Goal: Information Seeking & Learning: Compare options

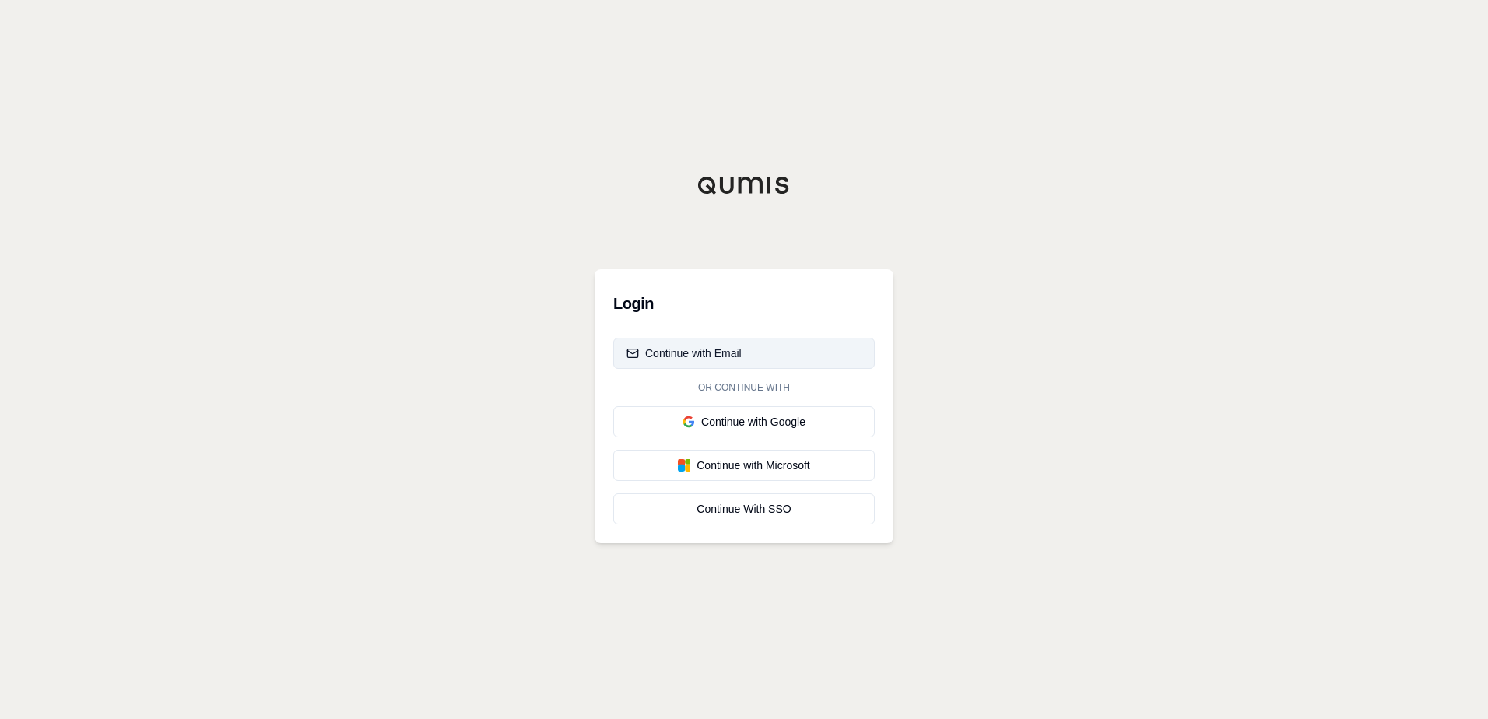
click at [704, 350] on div "Continue with Email" at bounding box center [684, 354] width 115 height 16
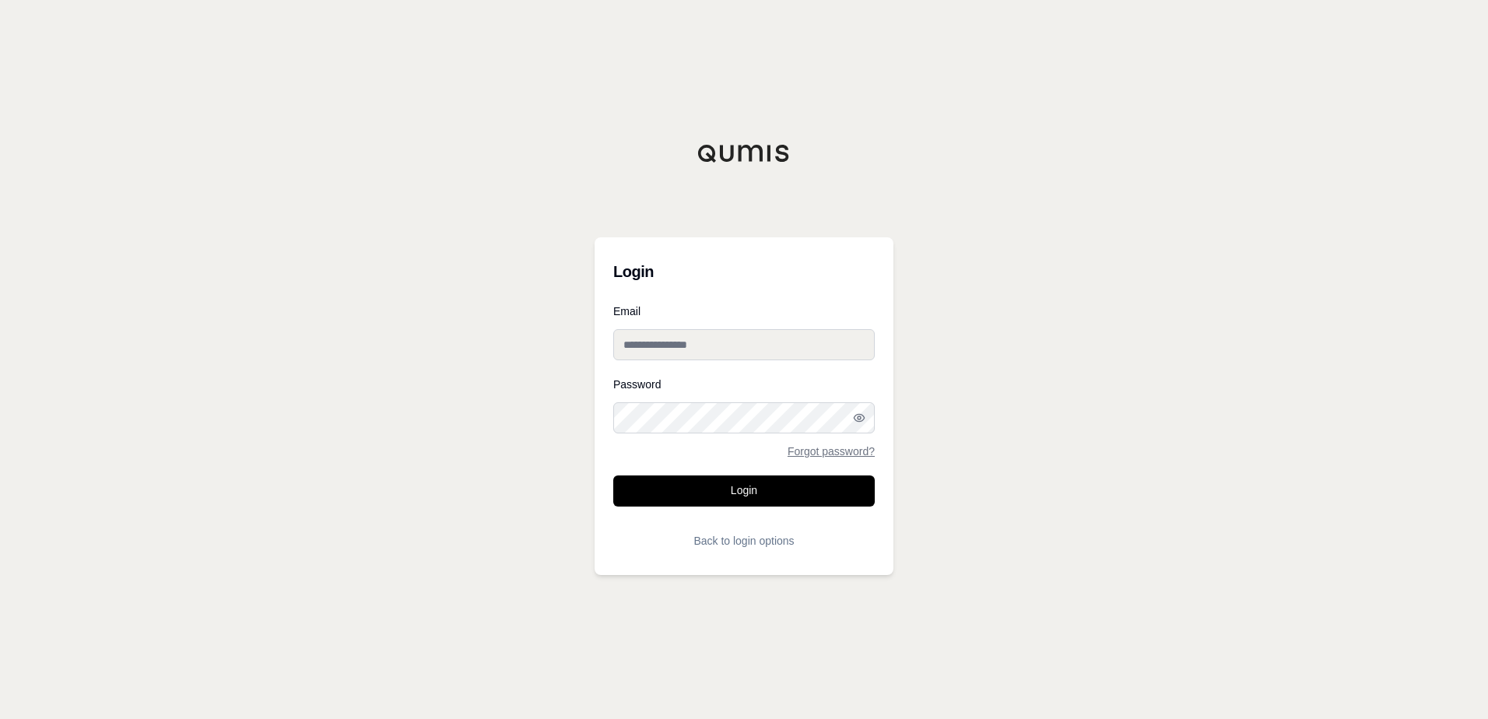
type input "**********"
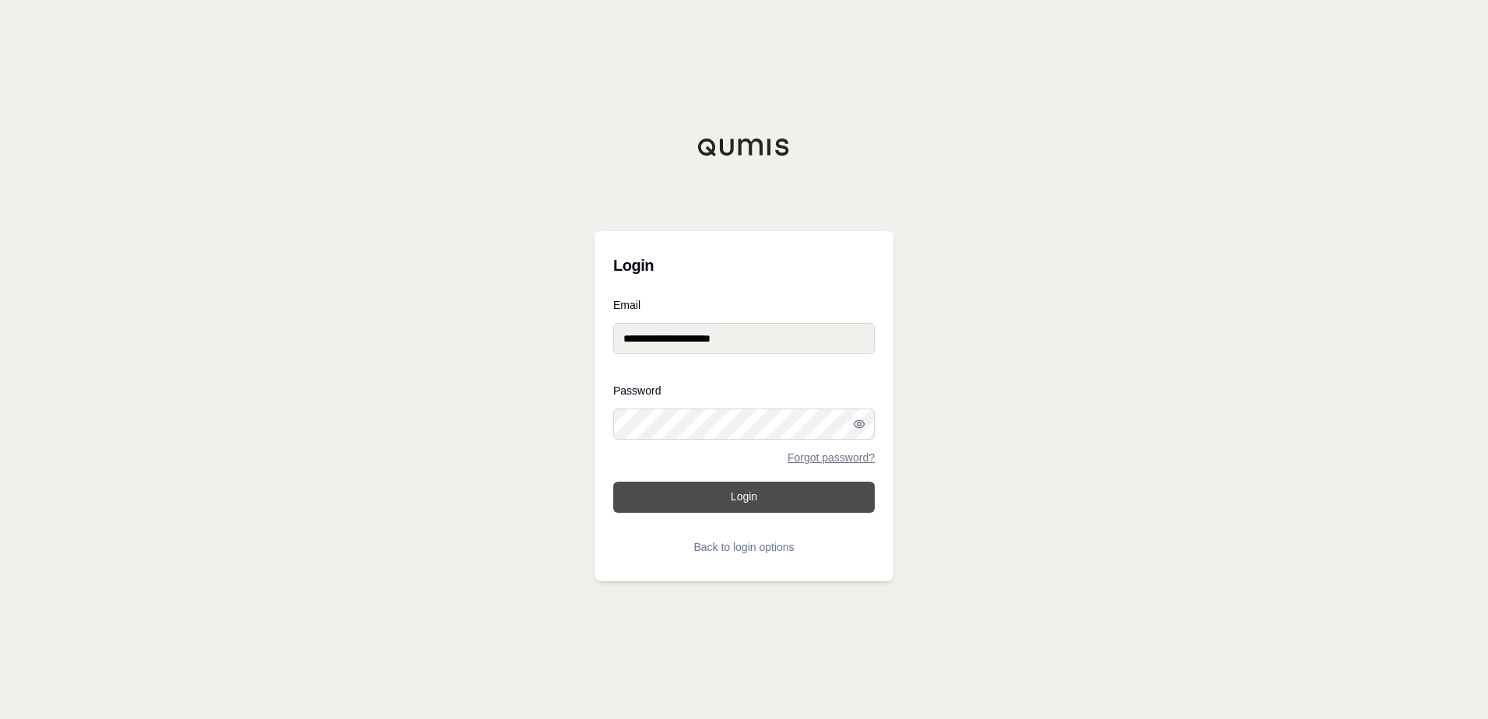
click at [747, 501] on button "Login" at bounding box center [744, 497] width 262 height 31
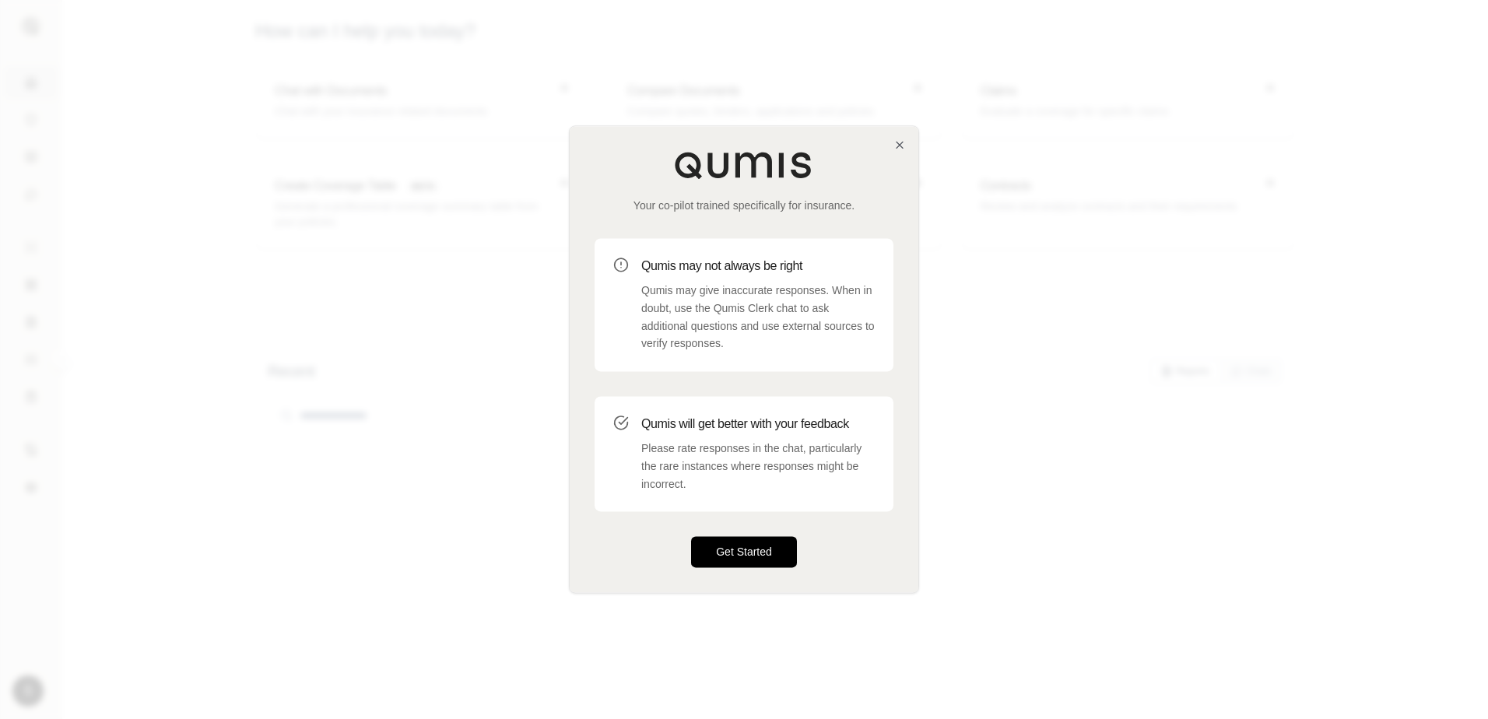
click at [754, 546] on button "Get Started" at bounding box center [744, 552] width 106 height 31
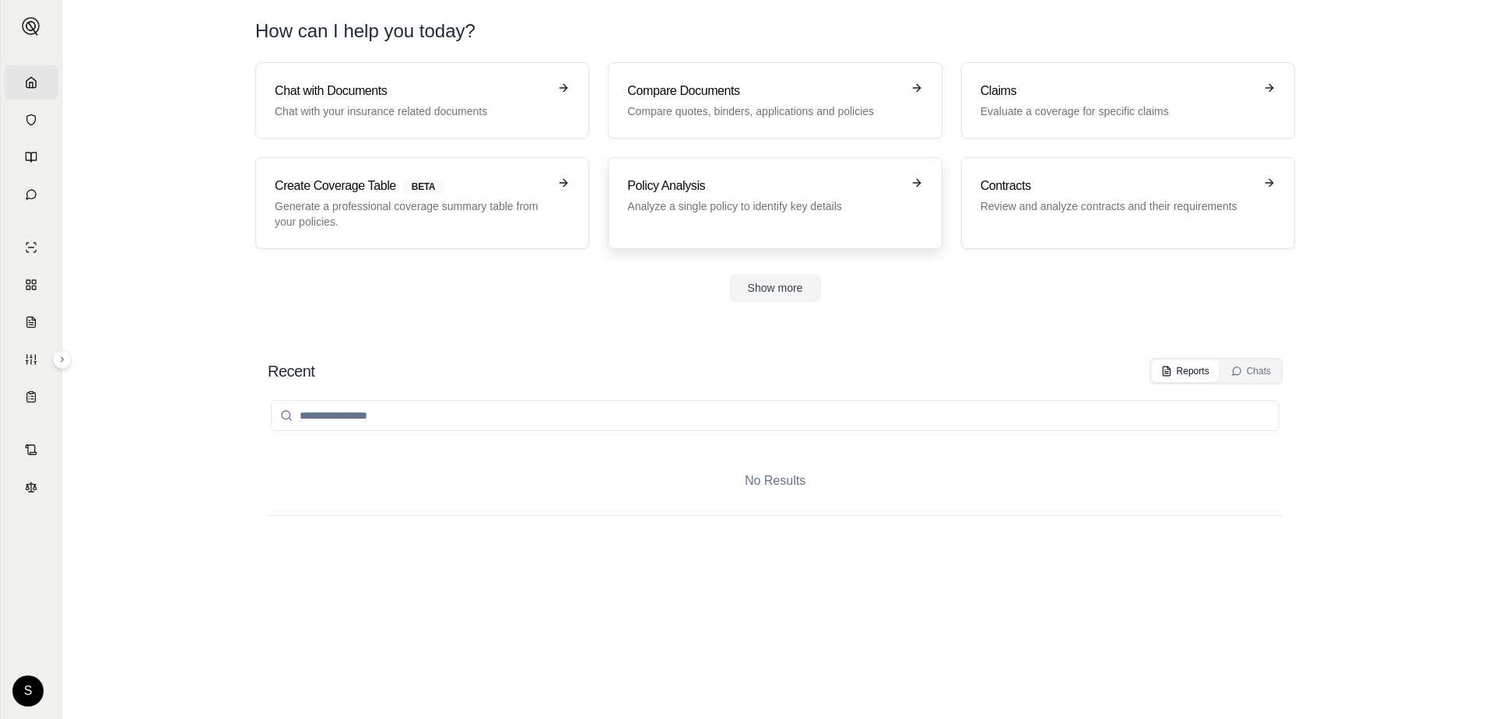
click at [782, 201] on p "Analyze a single policy to identify key details" at bounding box center [763, 207] width 273 height 16
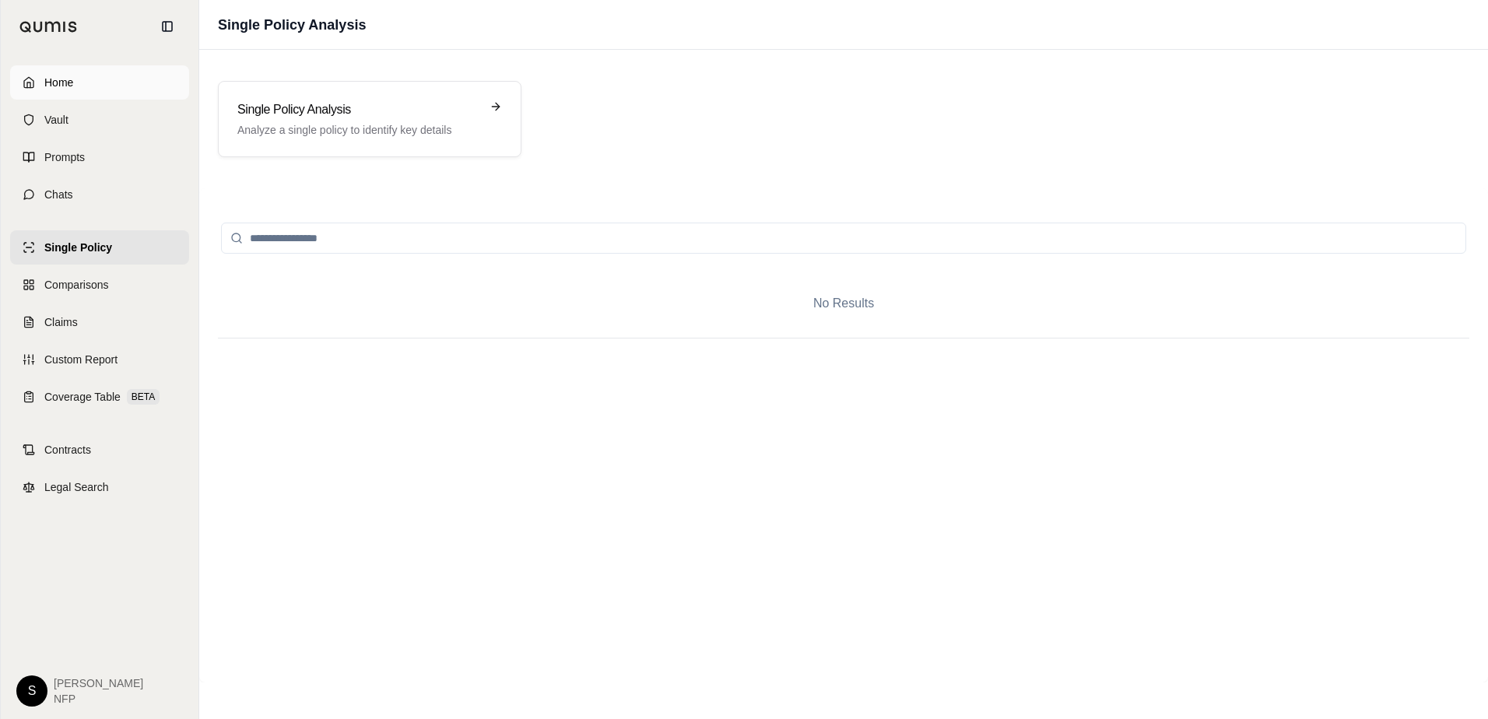
click at [36, 77] on link "Home" at bounding box center [99, 82] width 179 height 34
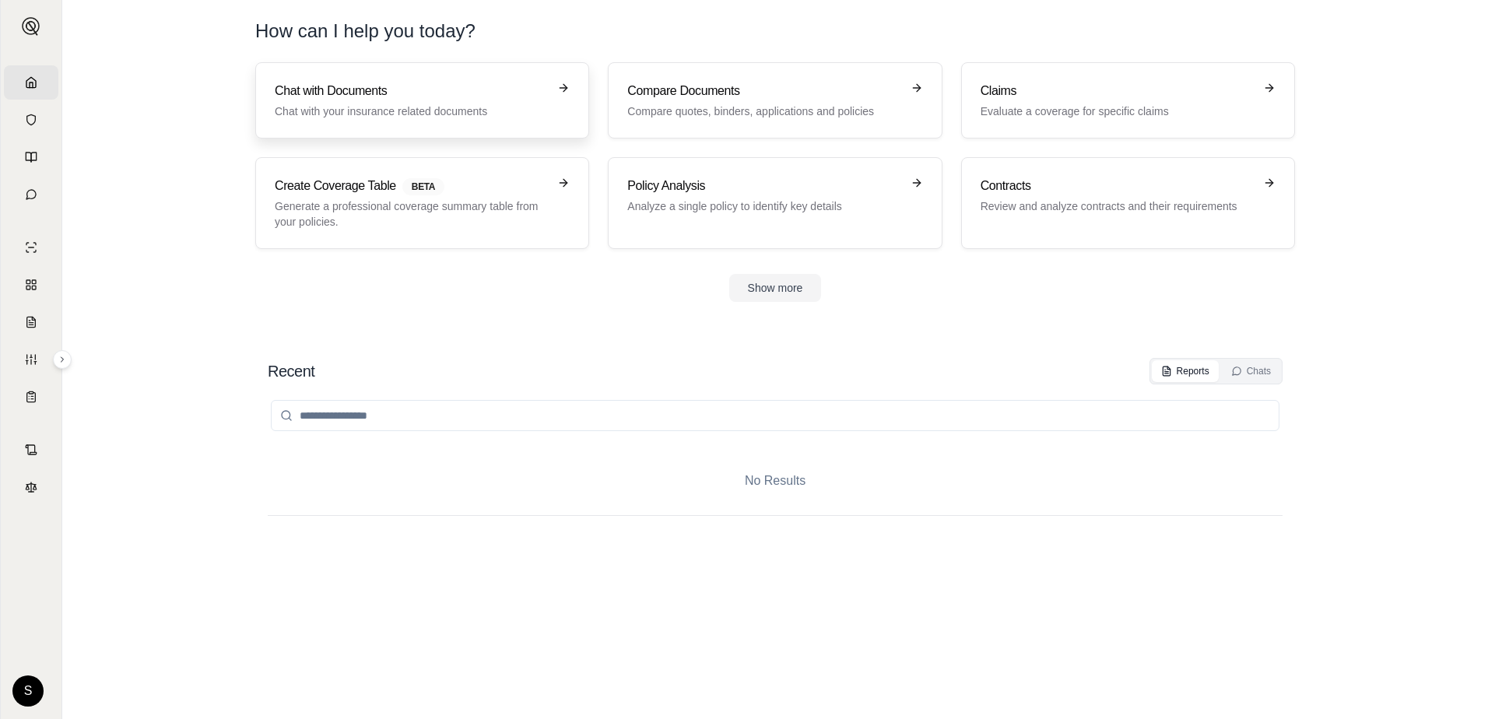
click at [455, 105] on p "Chat with your insurance related documents" at bounding box center [411, 112] width 273 height 16
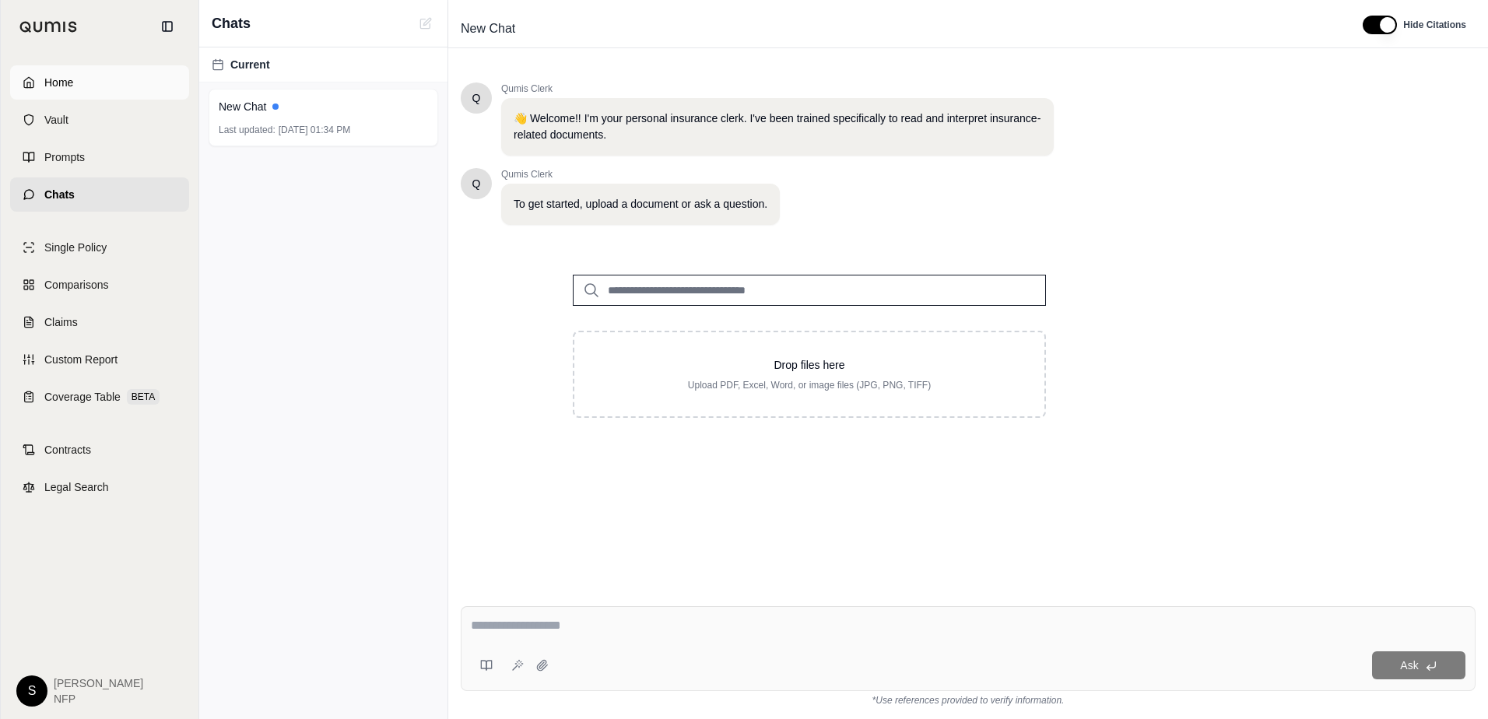
click at [28, 78] on icon at bounding box center [28, 82] width 9 height 10
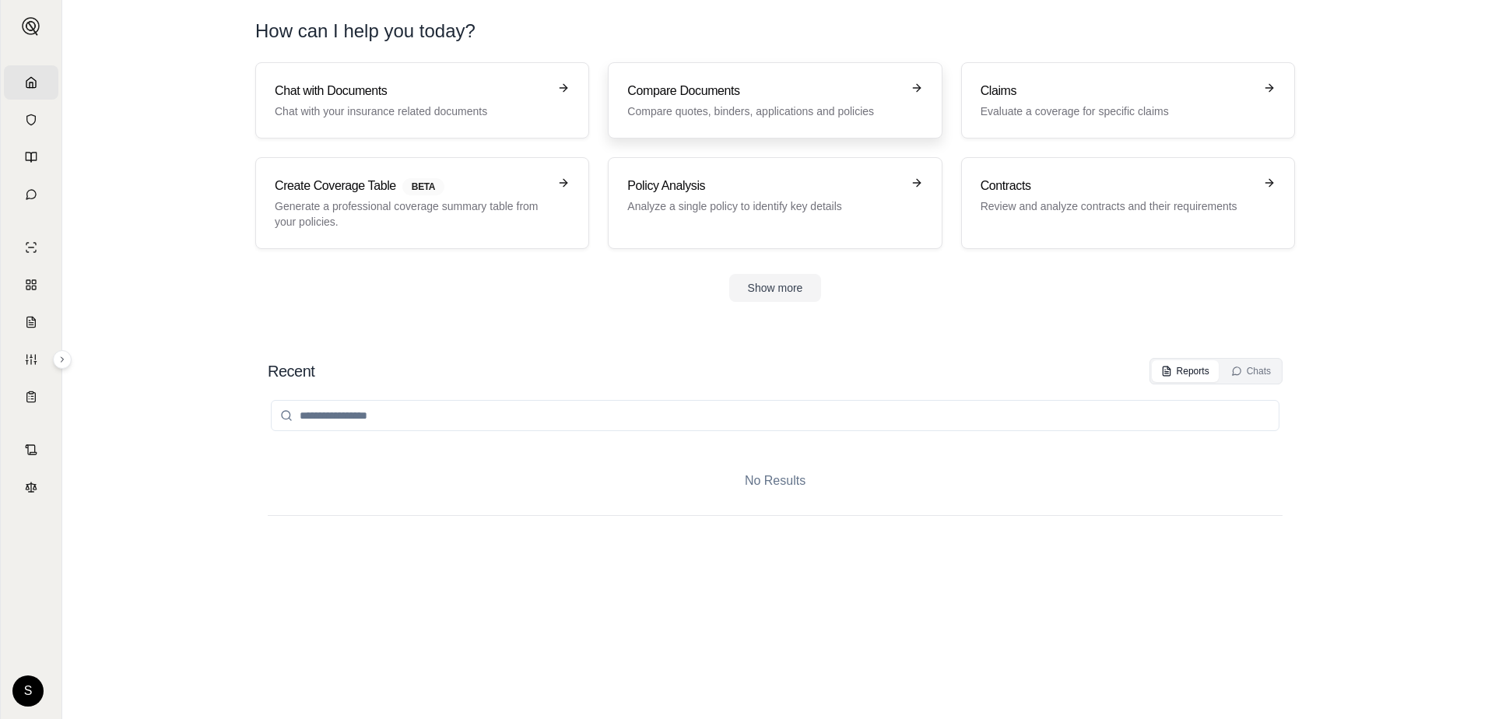
click at [715, 92] on h3 "Compare Documents" at bounding box center [763, 91] width 273 height 19
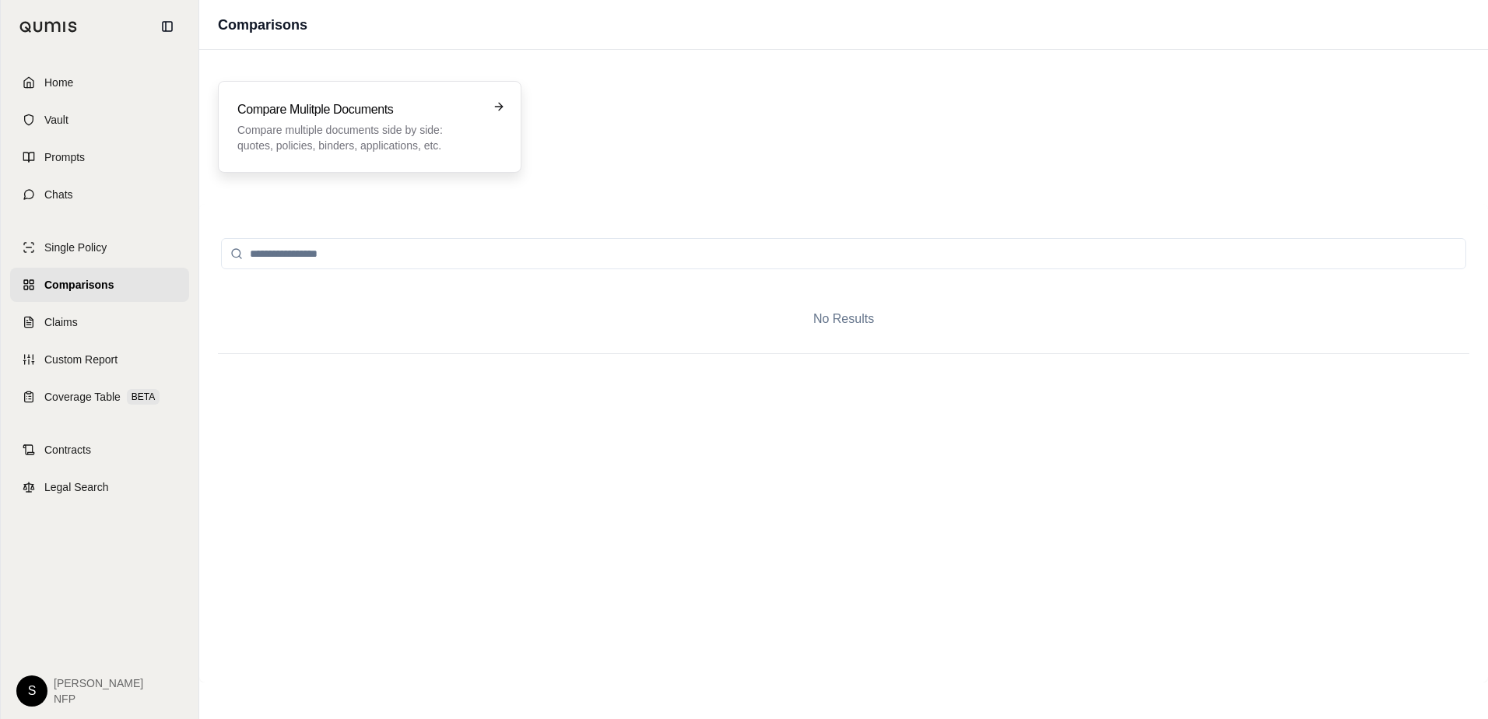
click at [336, 123] on p "Compare multiple documents side by side: quotes, policies, binders, application…" at bounding box center [358, 137] width 243 height 31
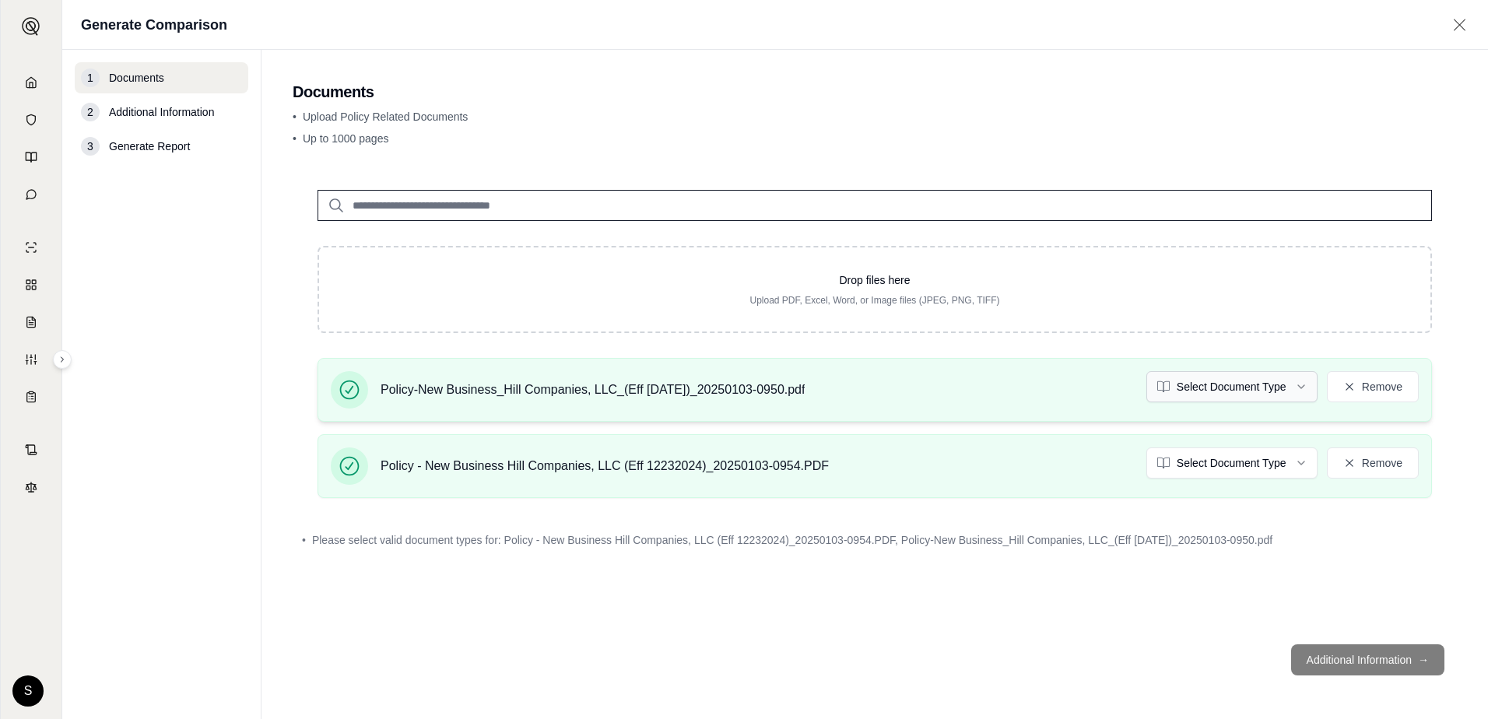
click at [1299, 388] on html "Home Vault Prompts Chats Single Policy Comparisons Claims Custom Report Coverag…" at bounding box center [744, 359] width 1488 height 719
click at [1288, 466] on html "Document type updated successfully Home Vault Prompts Chats Single Policy Compa…" at bounding box center [744, 359] width 1488 height 719
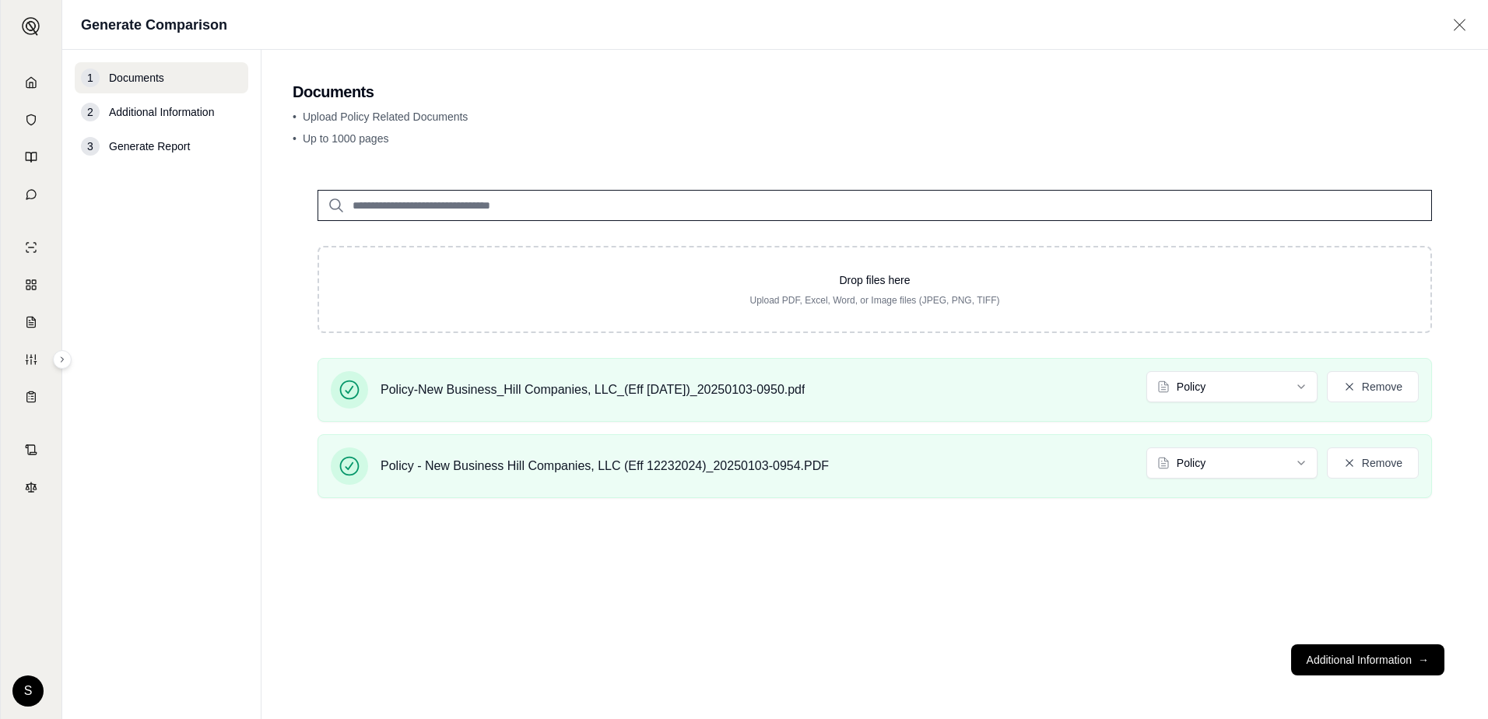
click at [890, 90] on h2 "Documents" at bounding box center [875, 92] width 1165 height 22
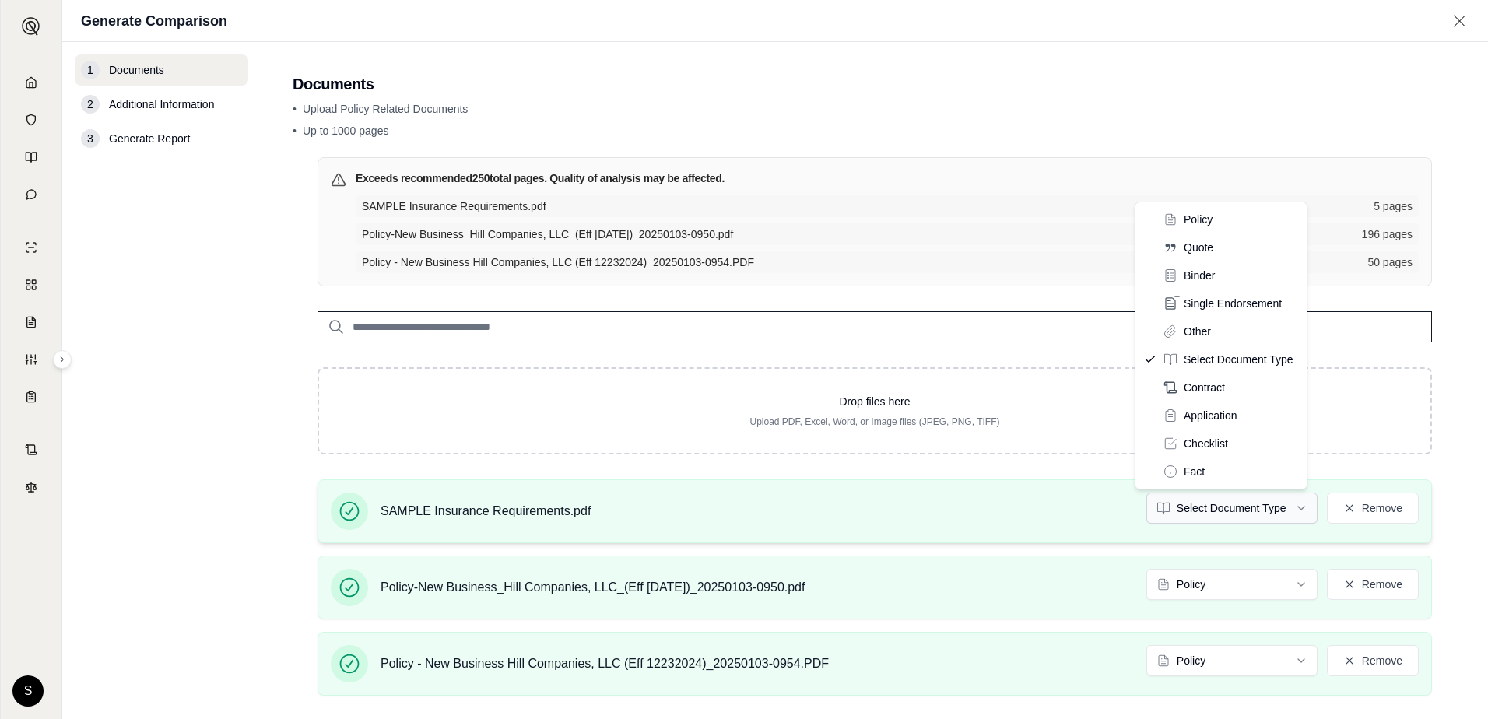
click at [1284, 512] on html "Home Vault Prompts Chats Single Policy Comparisons Claims Custom Report Coverag…" at bounding box center [744, 359] width 1488 height 719
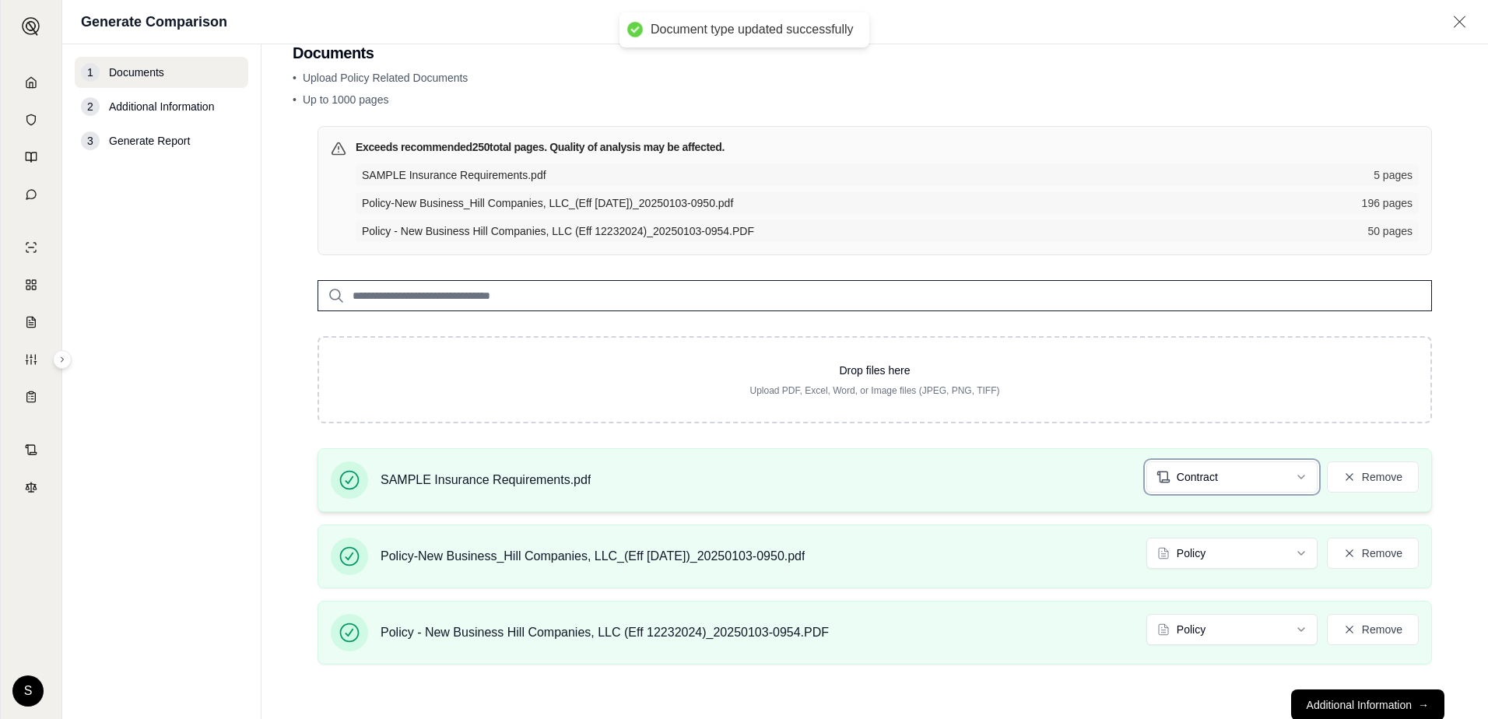
scroll to position [79, 0]
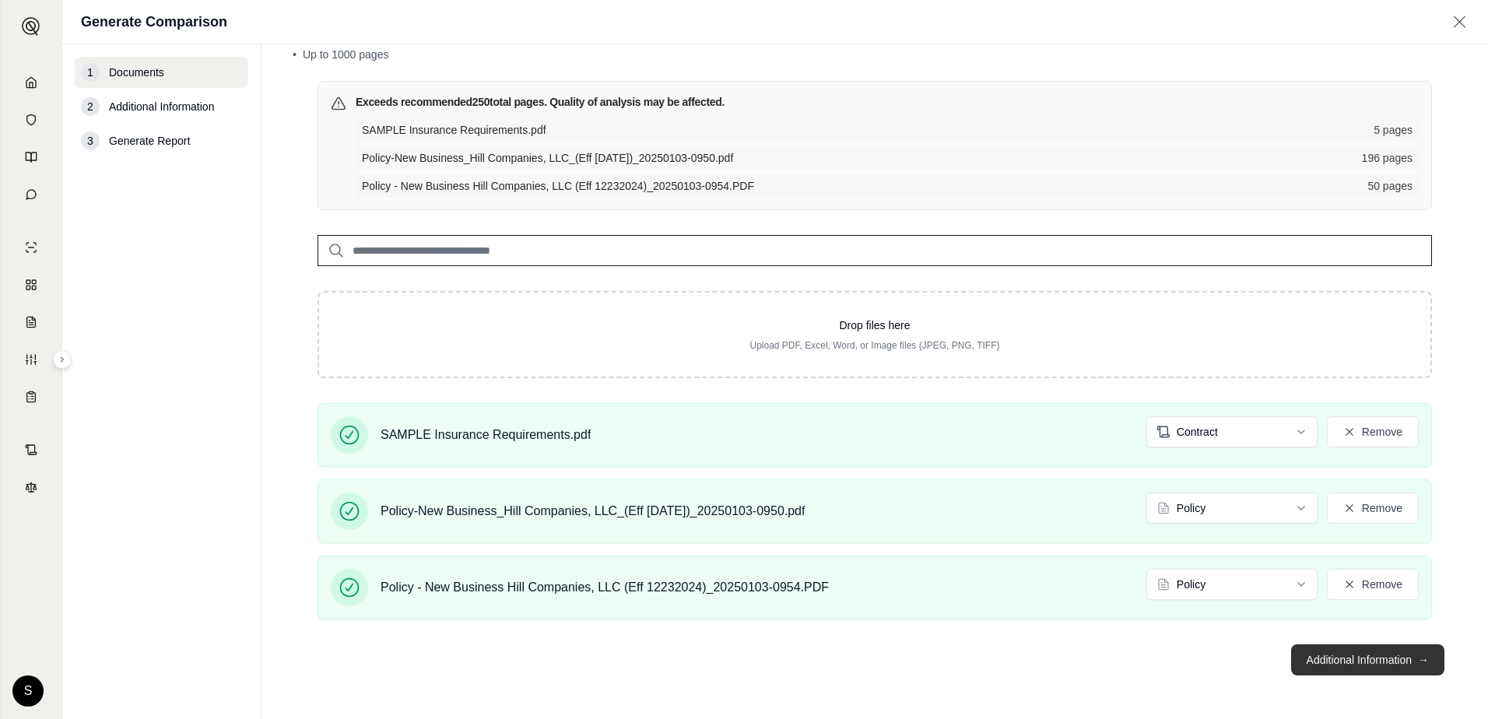
click at [1350, 653] on button "Additional Information →" at bounding box center [1368, 660] width 153 height 31
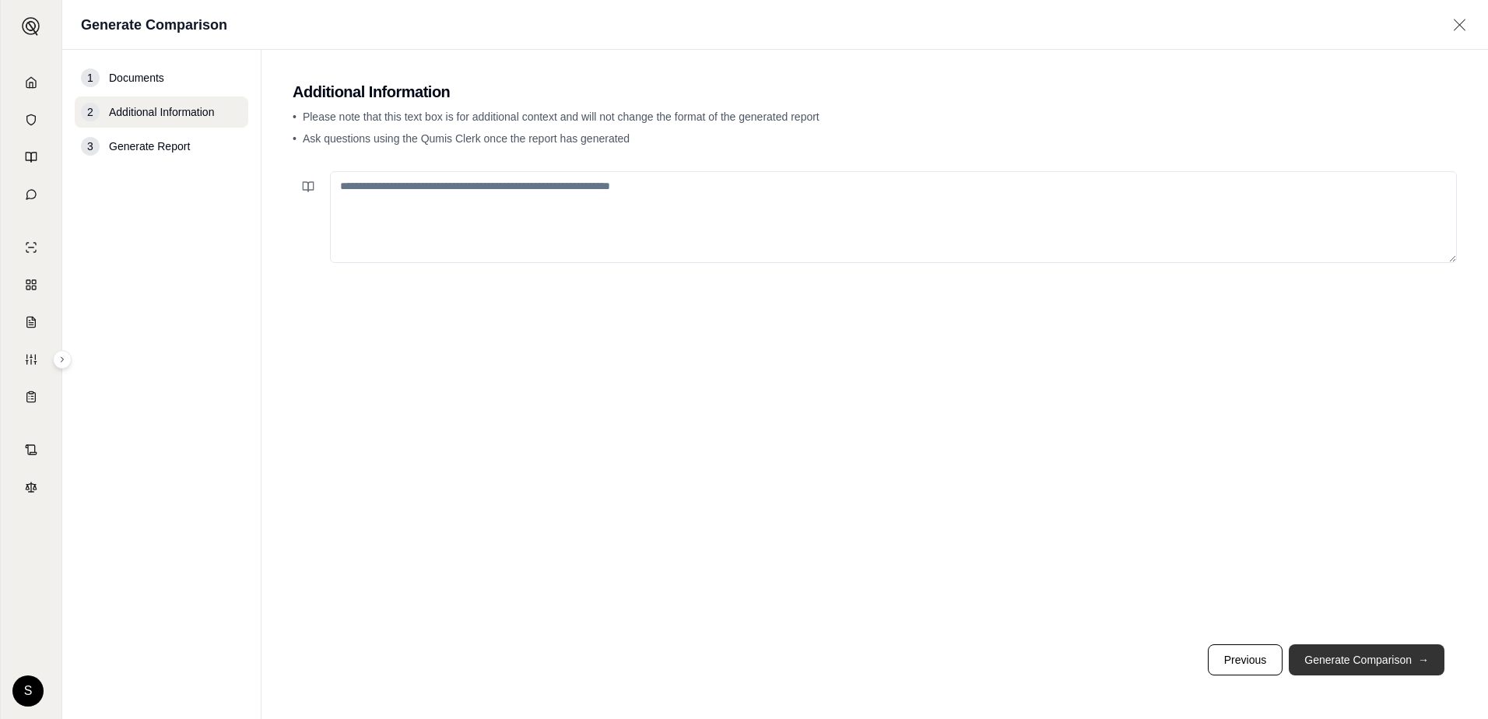
click at [1386, 655] on button "Generate Comparison →" at bounding box center [1367, 660] width 156 height 31
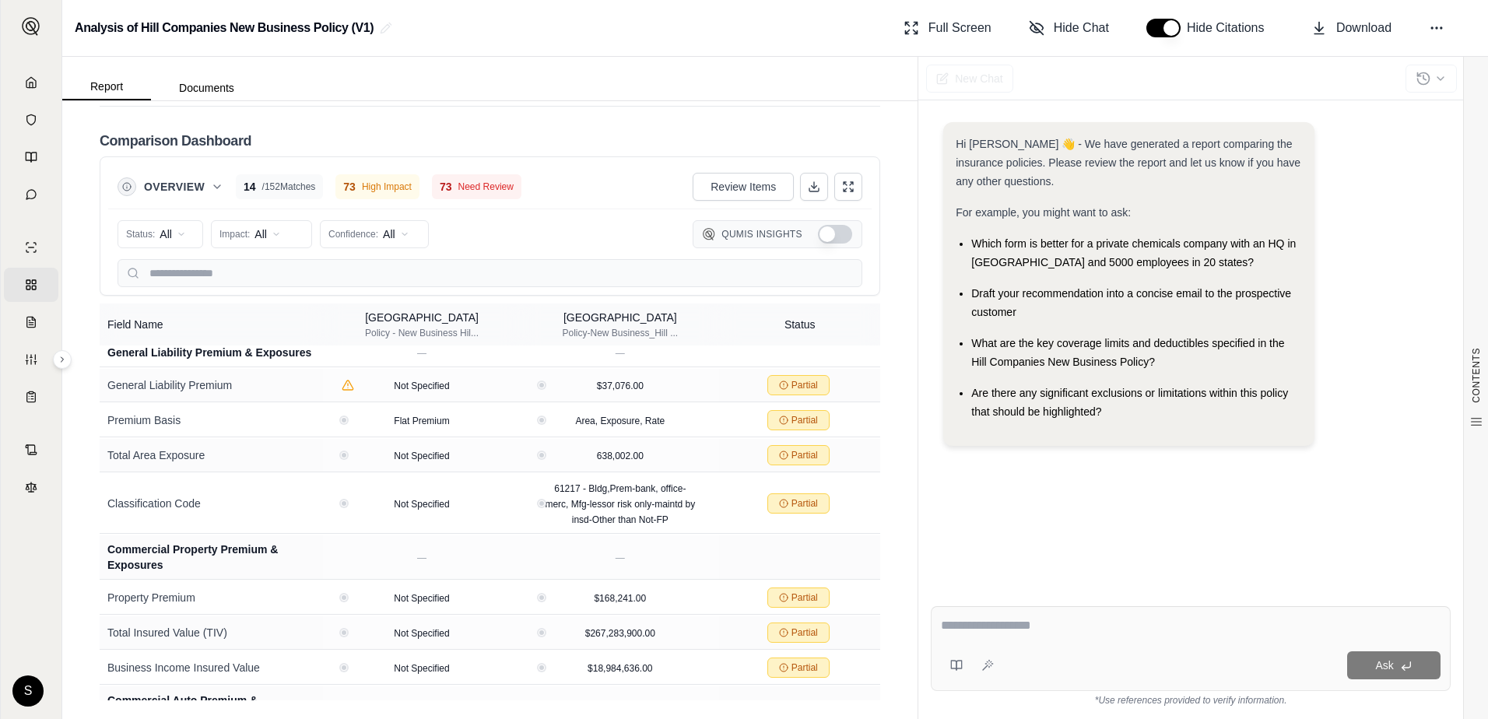
scroll to position [2933, 0]
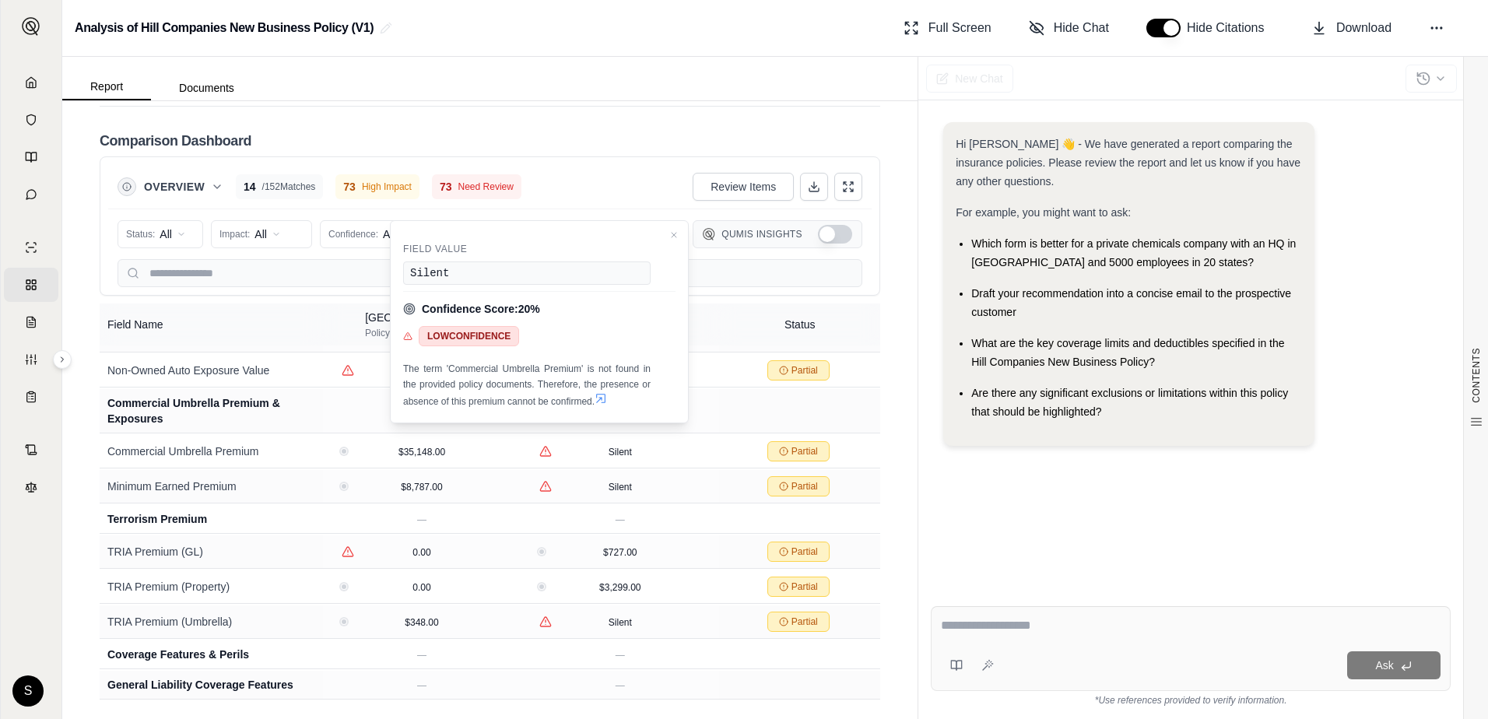
click at [204, 75] on div "Report Documents" at bounding box center [162, 84] width 200 height 31
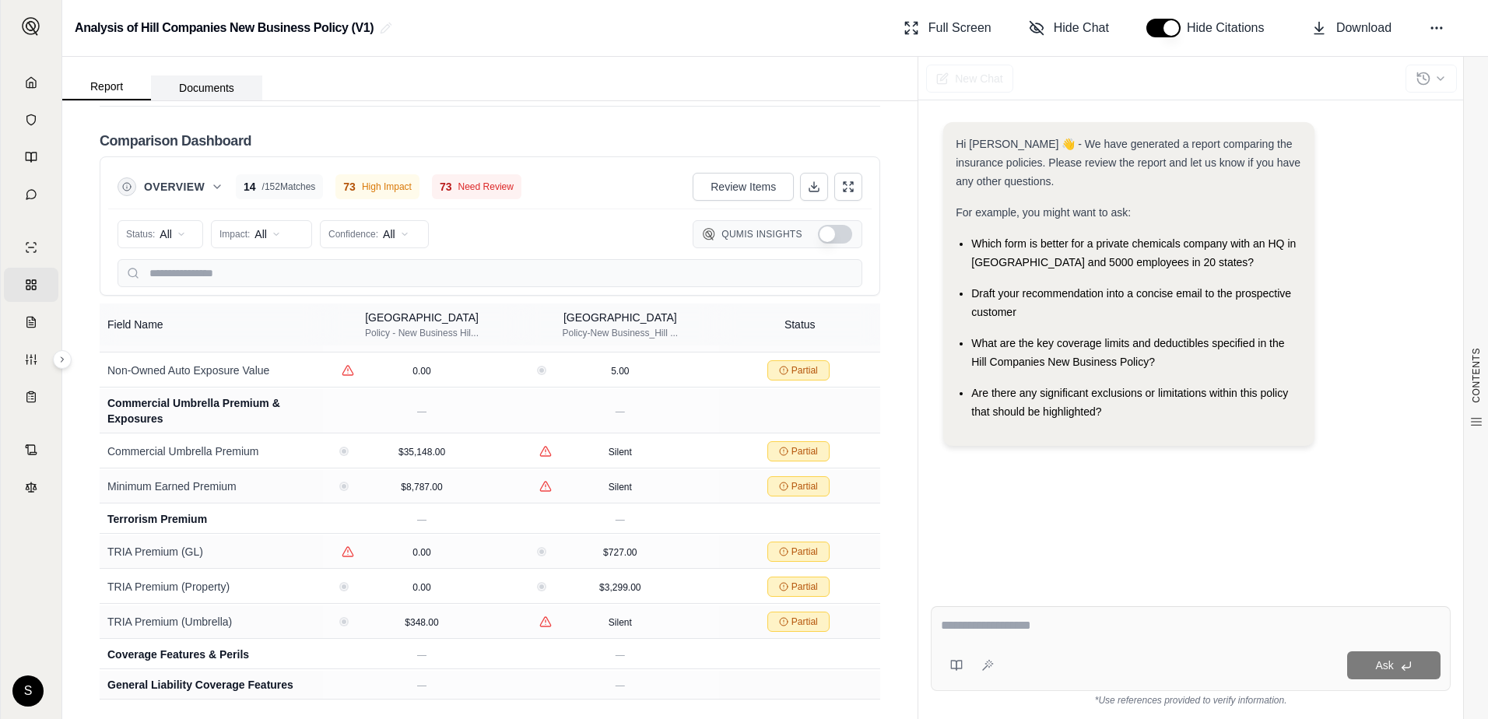
click at [204, 83] on button "Documents" at bounding box center [206, 88] width 111 height 25
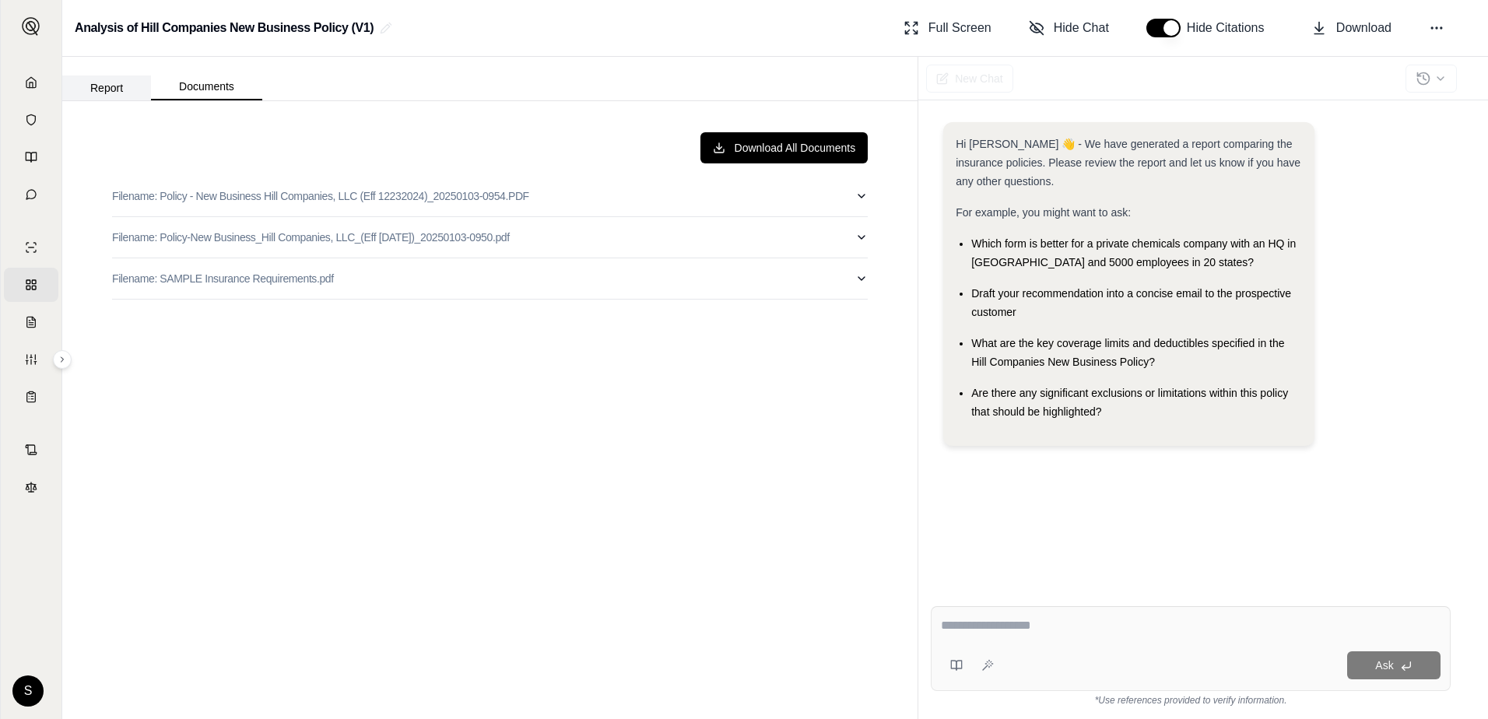
click at [90, 81] on button "Report" at bounding box center [106, 88] width 89 height 25
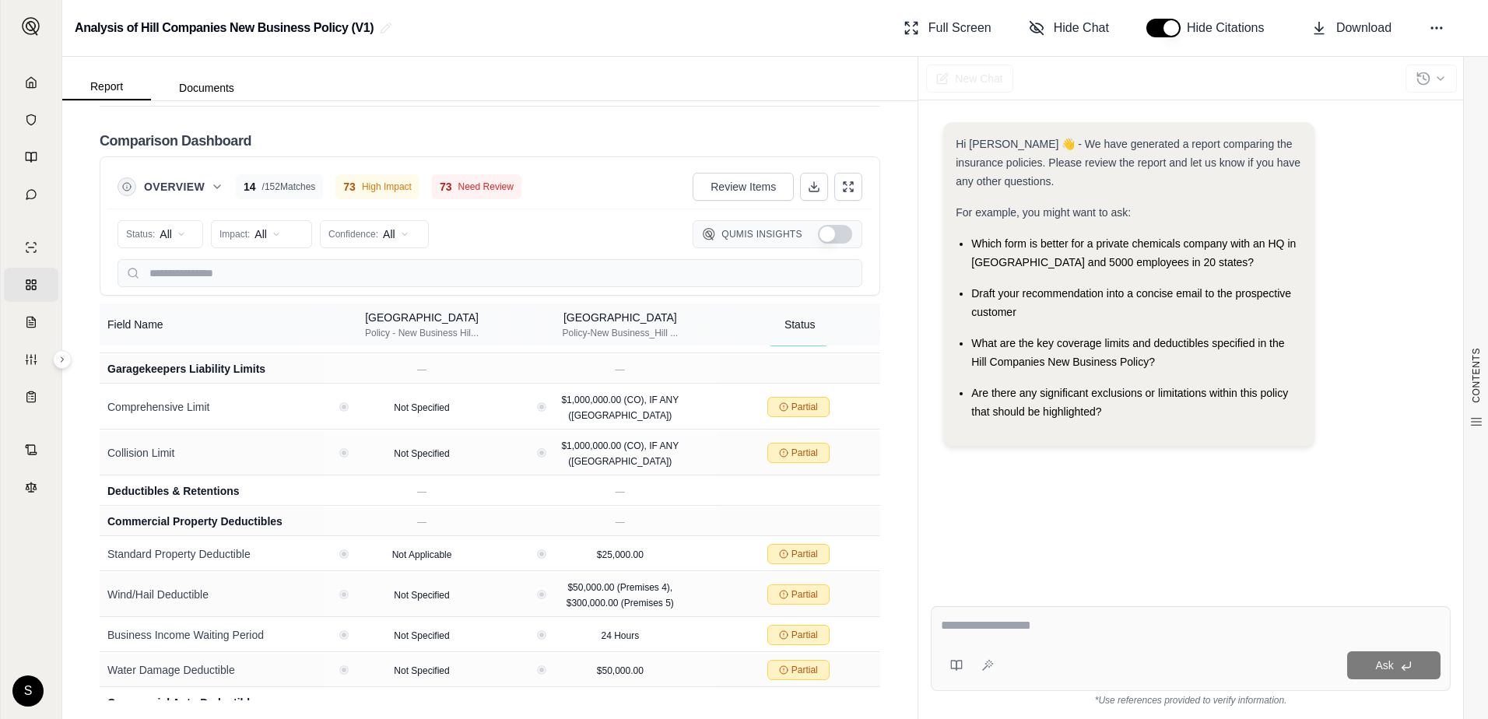
scroll to position [1479, 0]
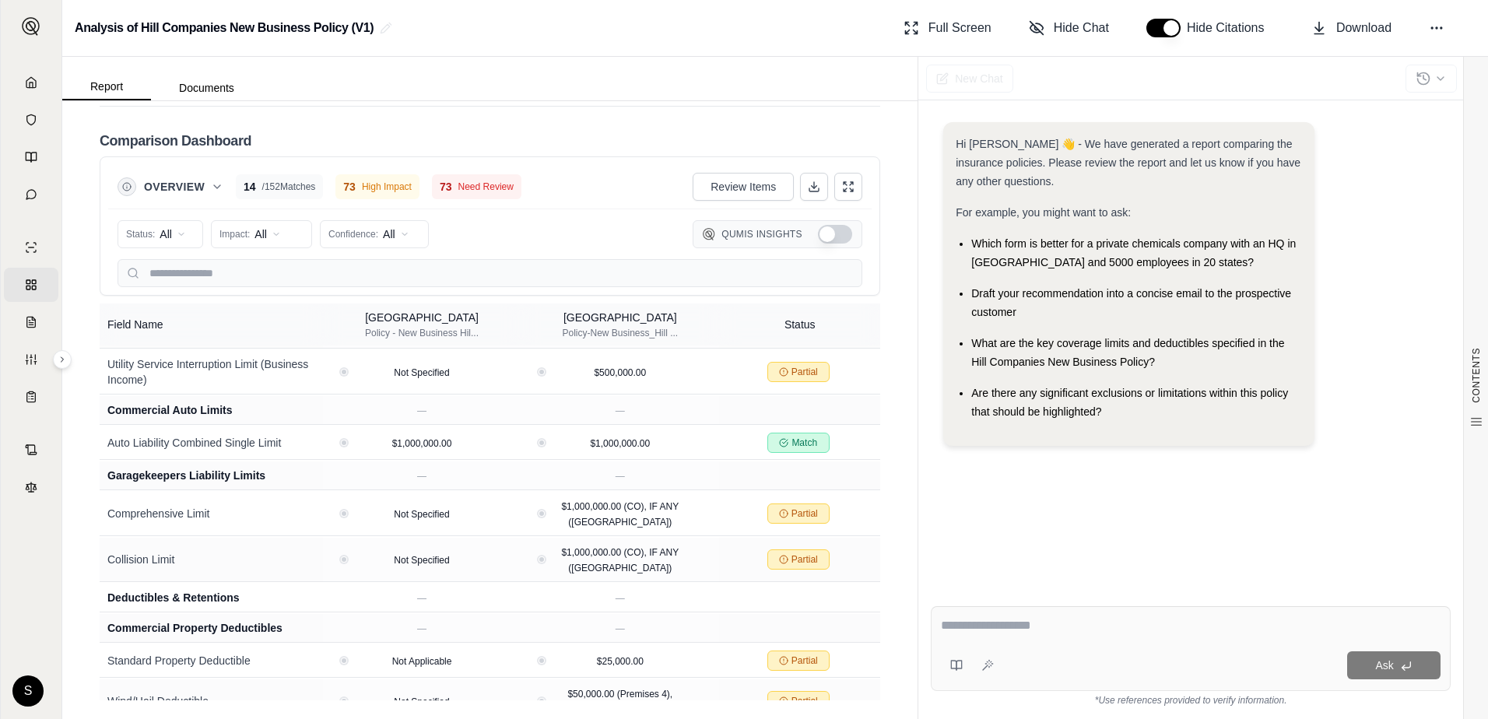
click at [465, 186] on span "Need Review" at bounding box center [486, 187] width 55 height 12
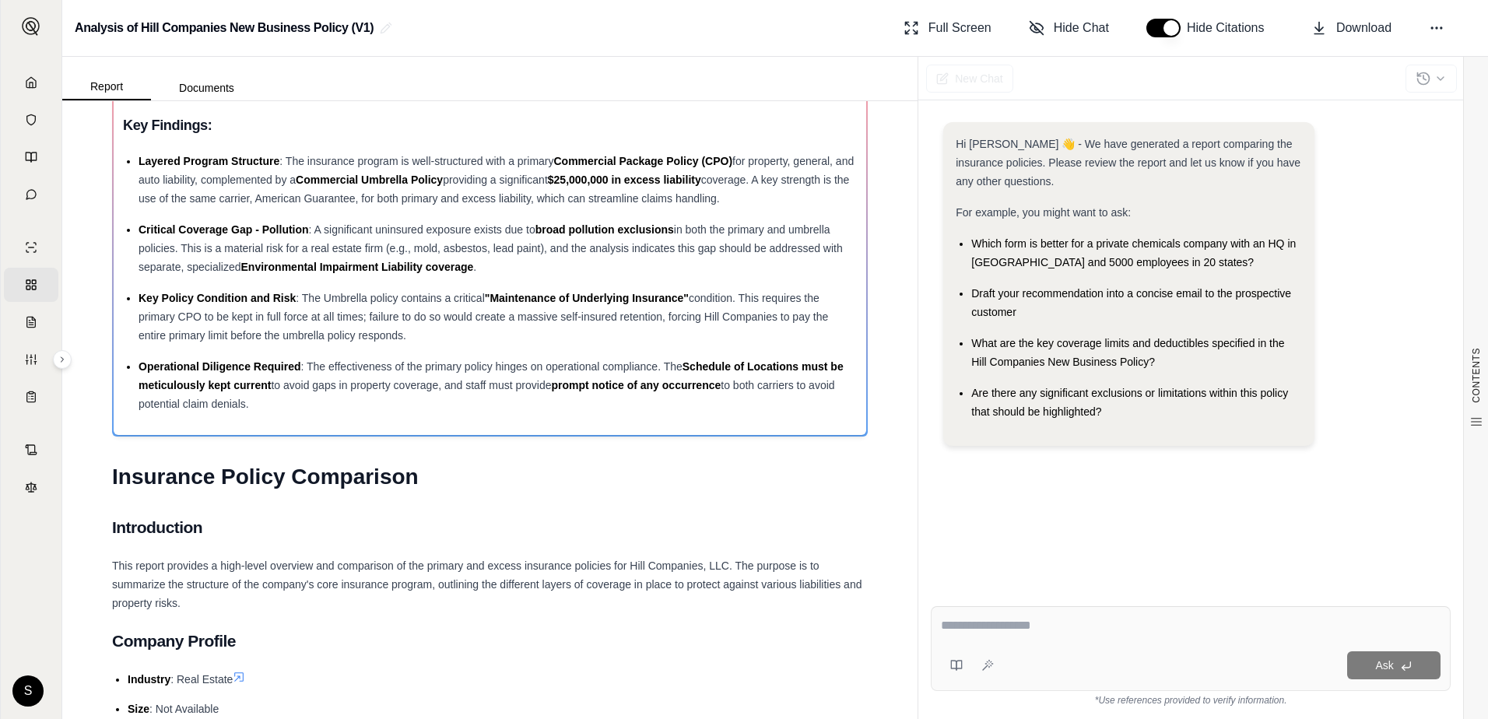
scroll to position [0, 0]
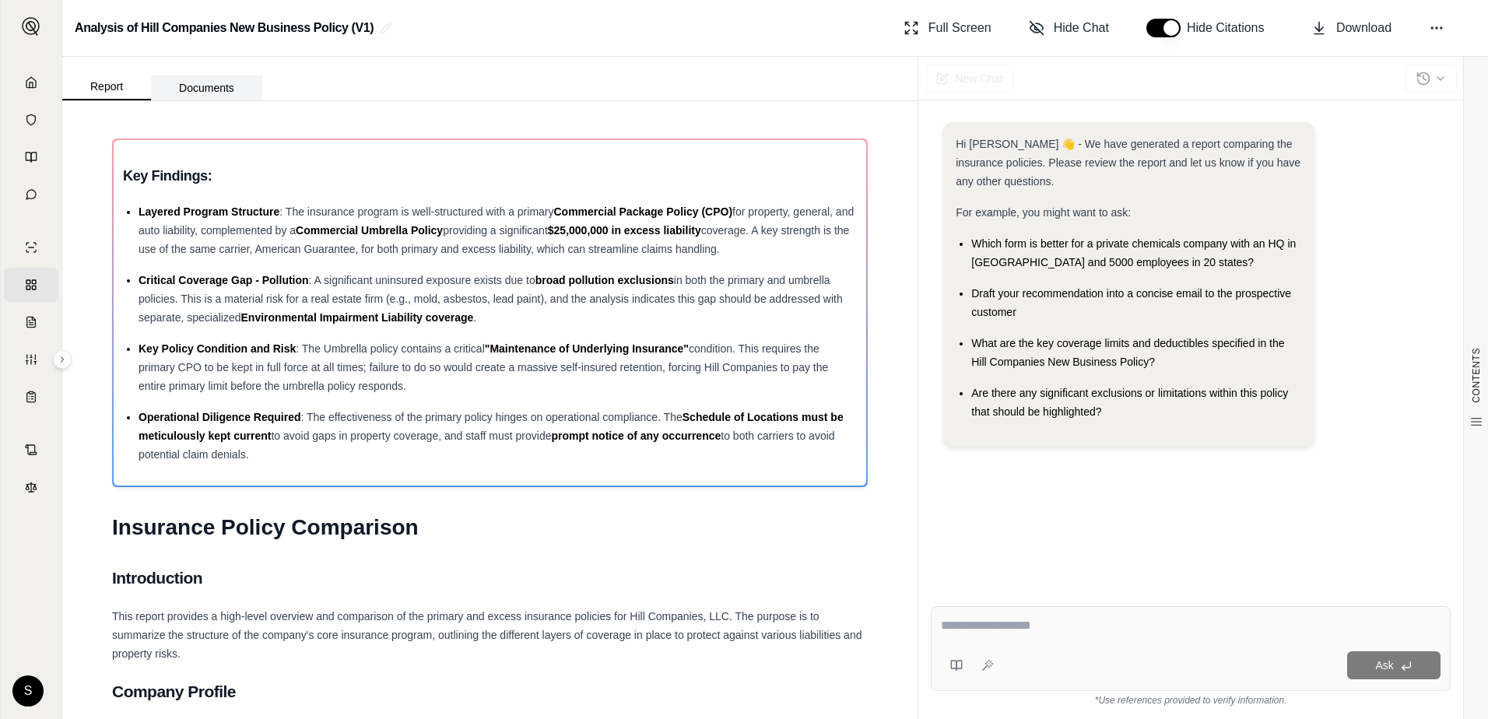
click at [199, 87] on button "Documents" at bounding box center [206, 88] width 111 height 25
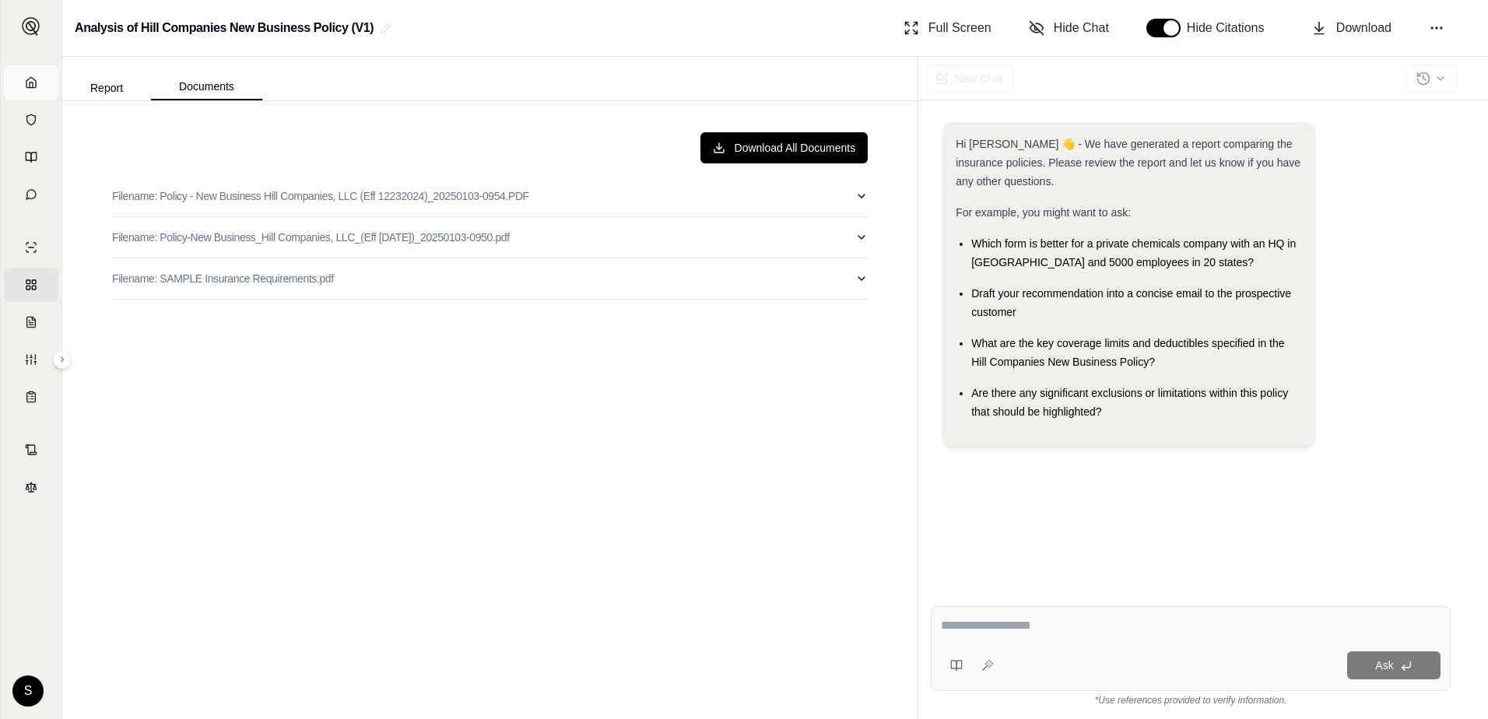
click at [23, 83] on link "Home" at bounding box center [31, 82] width 54 height 34
